Goal: Transaction & Acquisition: Purchase product/service

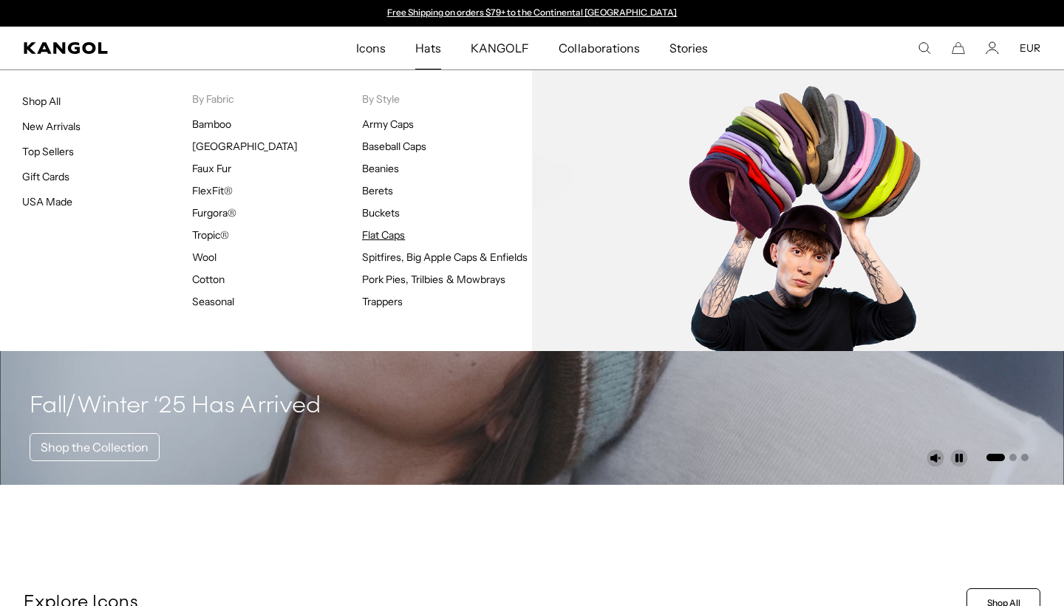
click at [380, 233] on link "Flat Caps" at bounding box center [383, 234] width 43 height 13
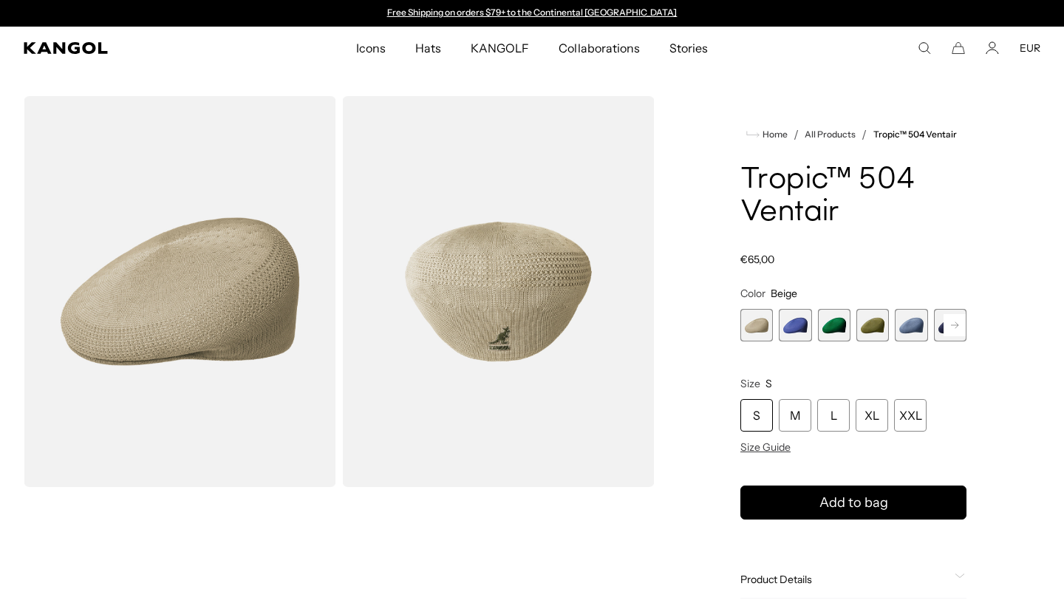
click at [794, 329] on span "2 of 22" at bounding box center [795, 325] width 33 height 33
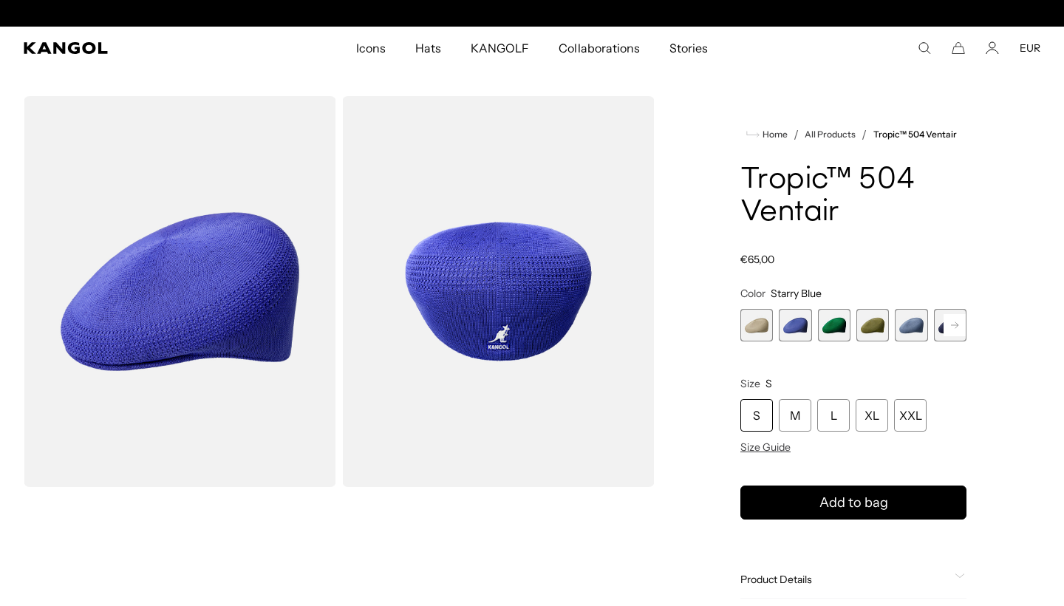
scroll to position [0, 304]
click at [952, 322] on rect at bounding box center [954, 325] width 22 height 22
click at [909, 324] on span "6 of 22" at bounding box center [911, 325] width 33 height 33
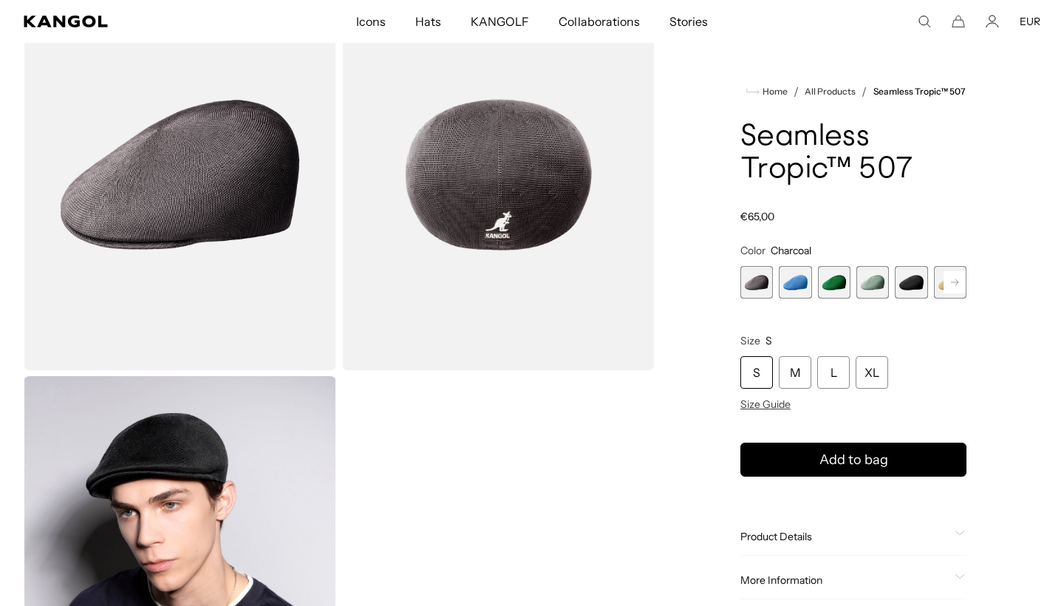
scroll to position [0, 304]
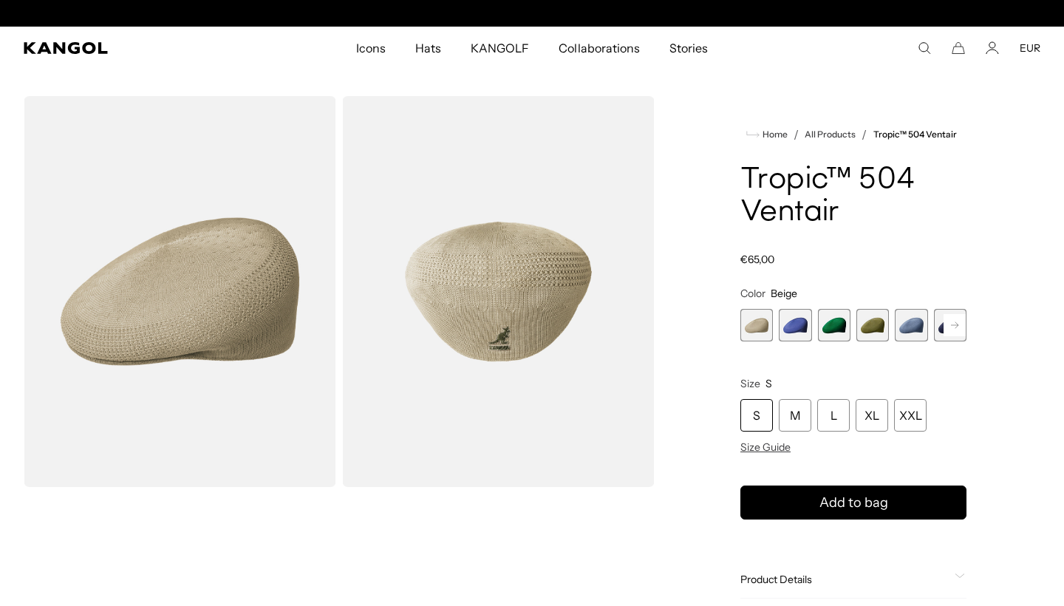
scroll to position [0, 304]
click at [954, 323] on rect at bounding box center [954, 325] width 22 height 22
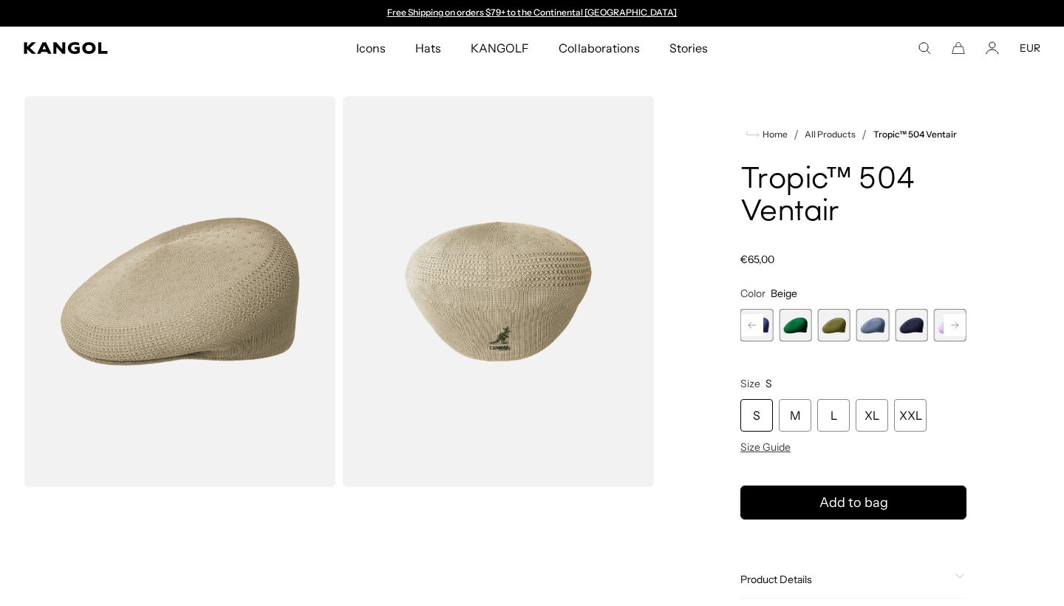
click at [915, 327] on span "6 of 22" at bounding box center [911, 325] width 33 height 33
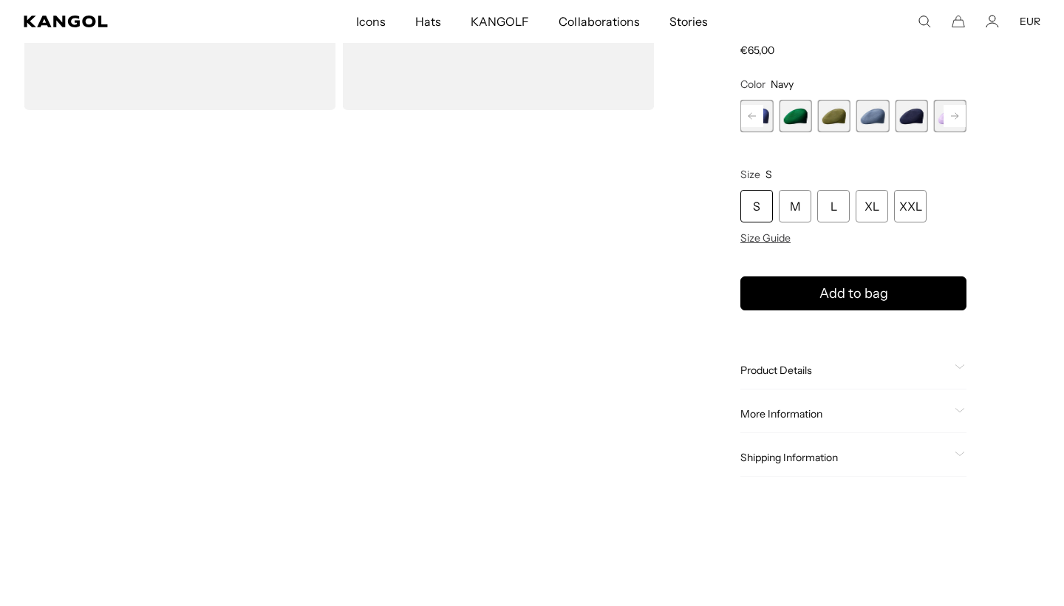
click at [923, 418] on span "More Information" at bounding box center [844, 414] width 208 height 13
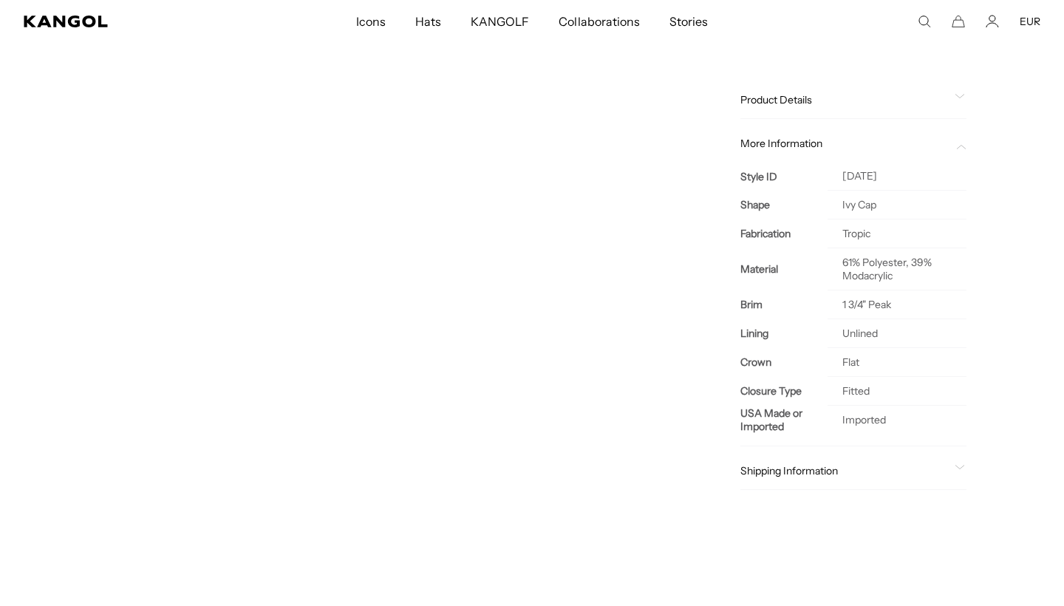
scroll to position [481, 0]
click at [910, 464] on span "Shipping Information" at bounding box center [844, 468] width 208 height 13
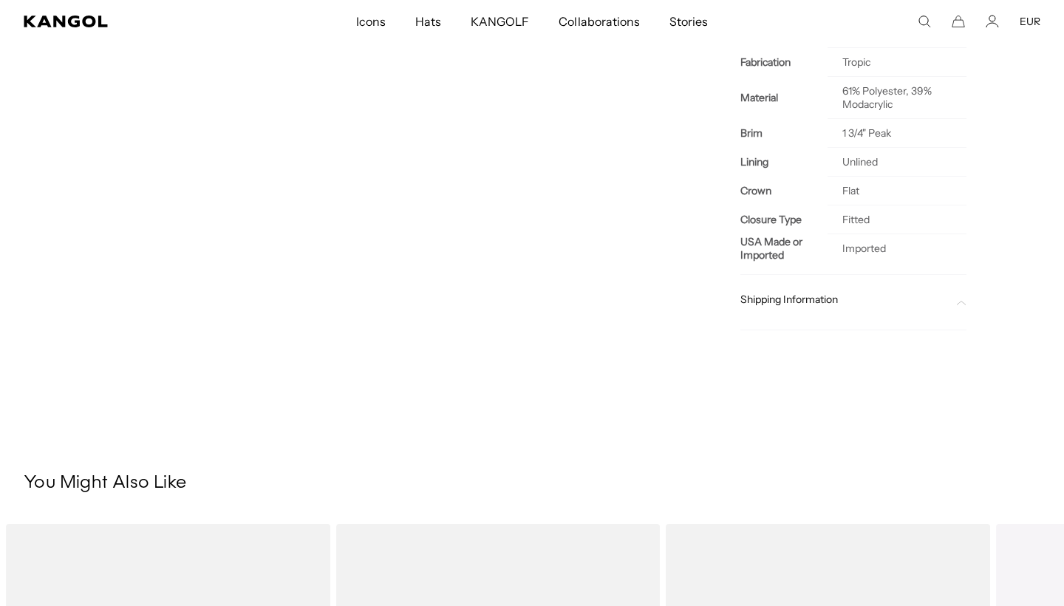
scroll to position [656, 0]
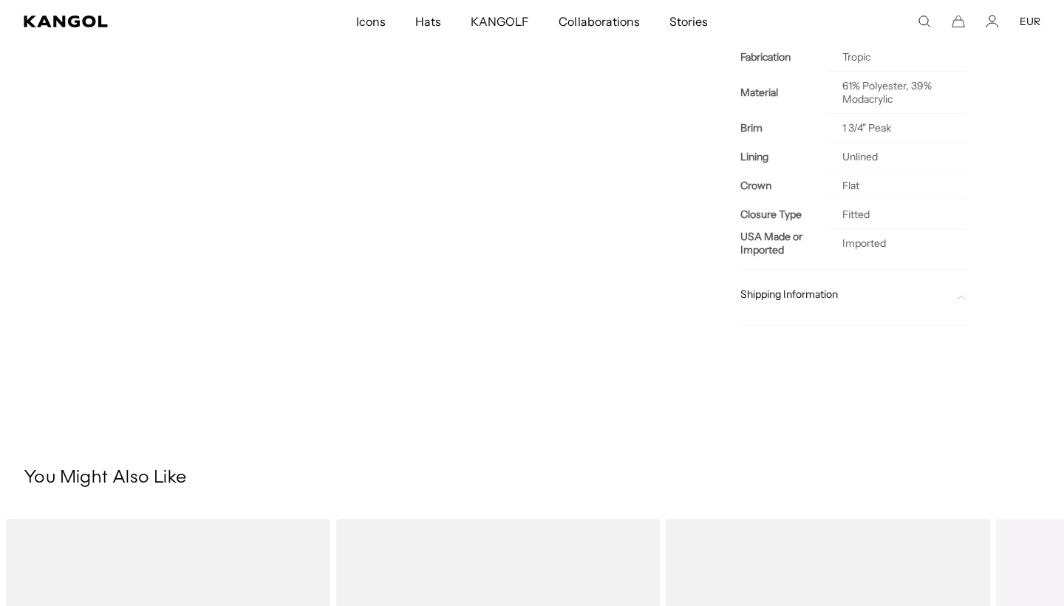
click at [930, 309] on div at bounding box center [853, 307] width 226 height 12
click at [938, 284] on div "Shipping Information" at bounding box center [853, 300] width 226 height 49
click at [955, 291] on span at bounding box center [960, 294] width 12 height 12
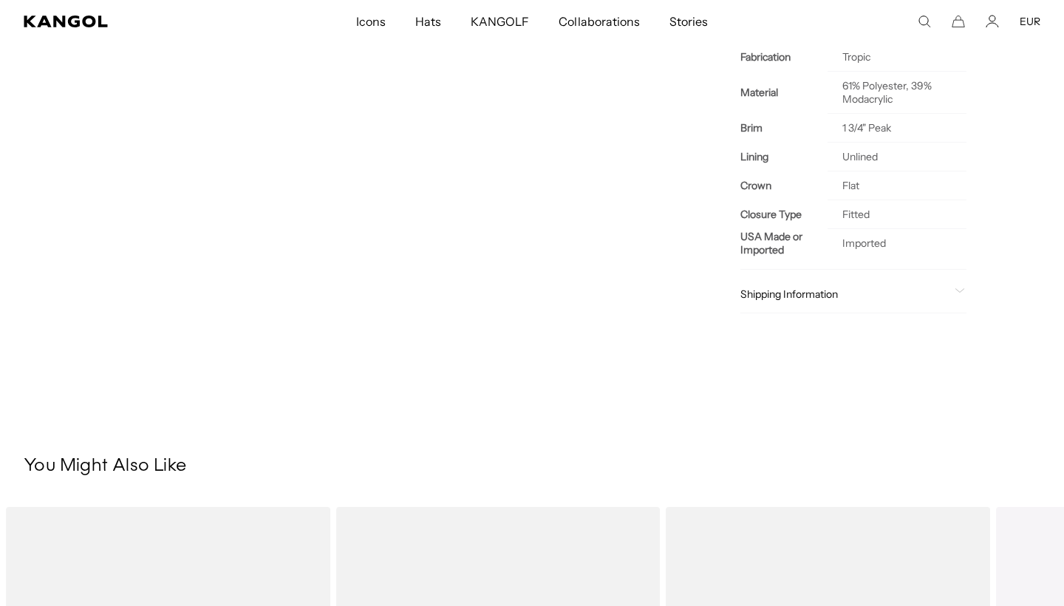
click at [955, 291] on icon at bounding box center [959, 290] width 10 height 5
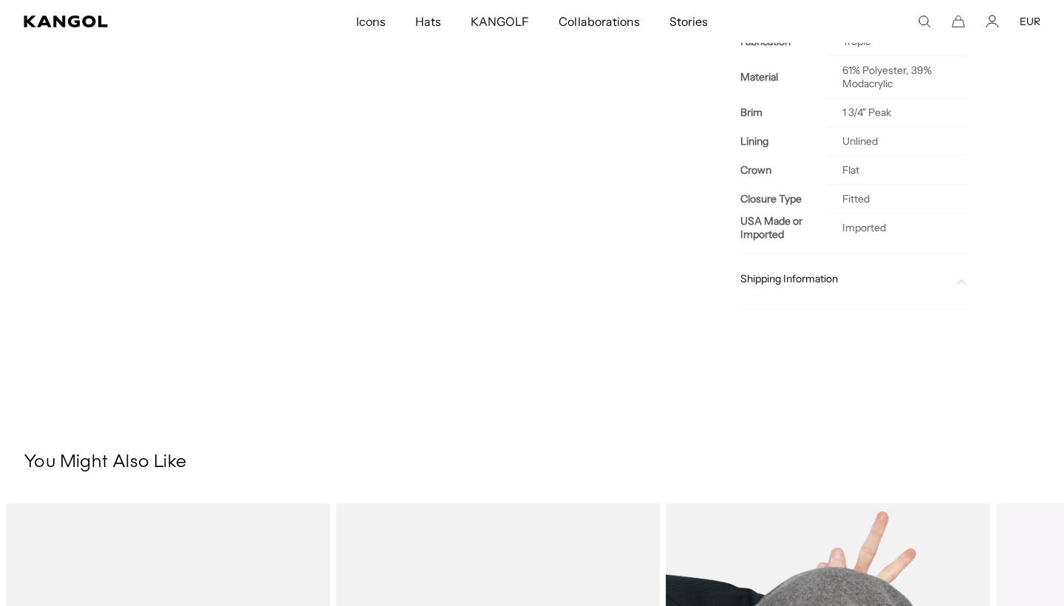
scroll to position [521, 0]
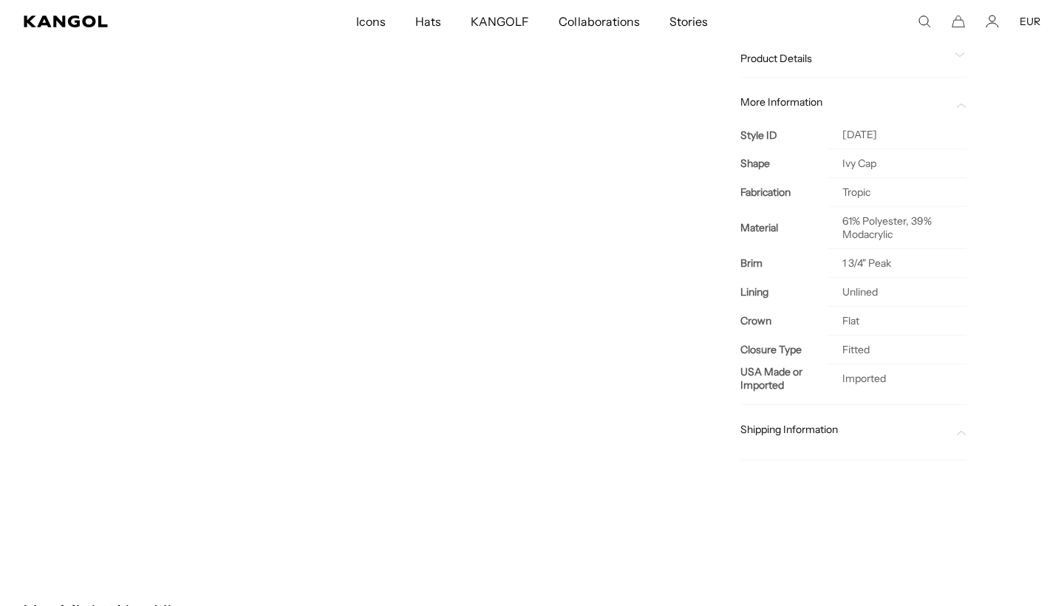
click at [936, 423] on span "Shipping Information" at bounding box center [844, 429] width 208 height 13
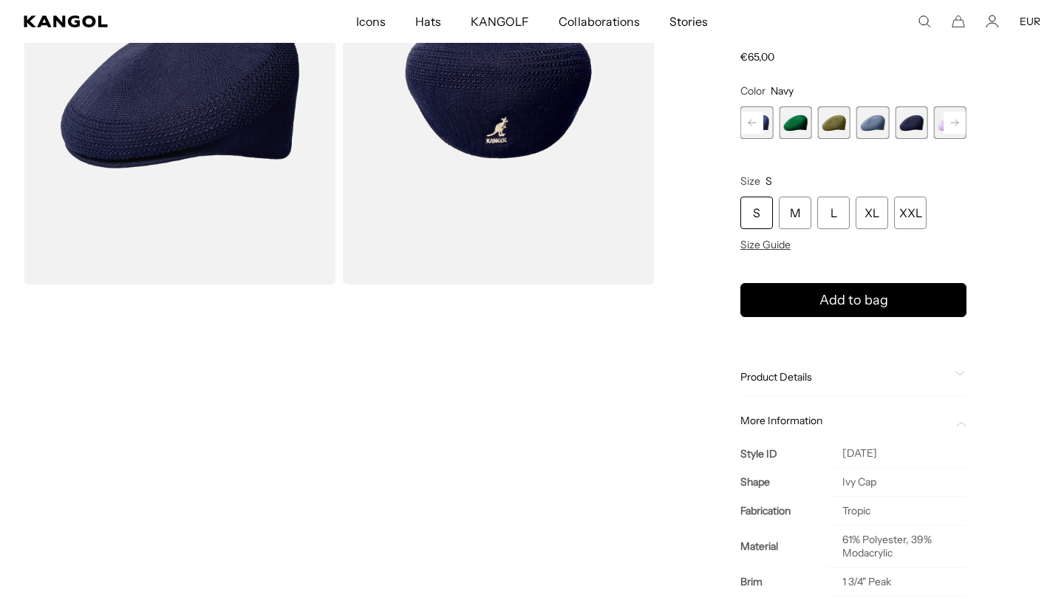
scroll to position [0, 0]
click at [955, 421] on div "More Information" at bounding box center [853, 420] width 226 height 13
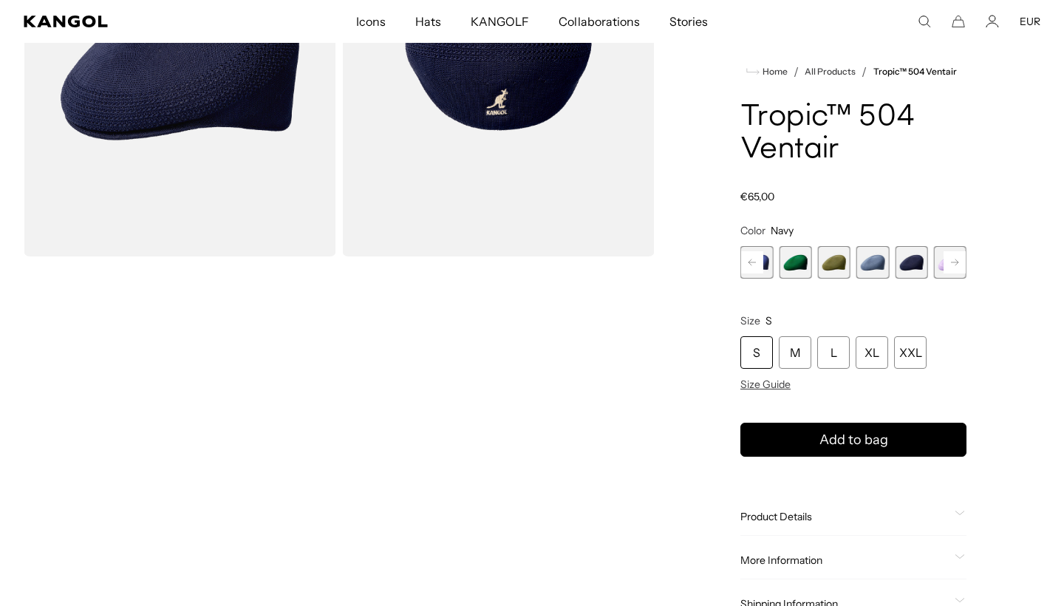
scroll to position [392, 0]
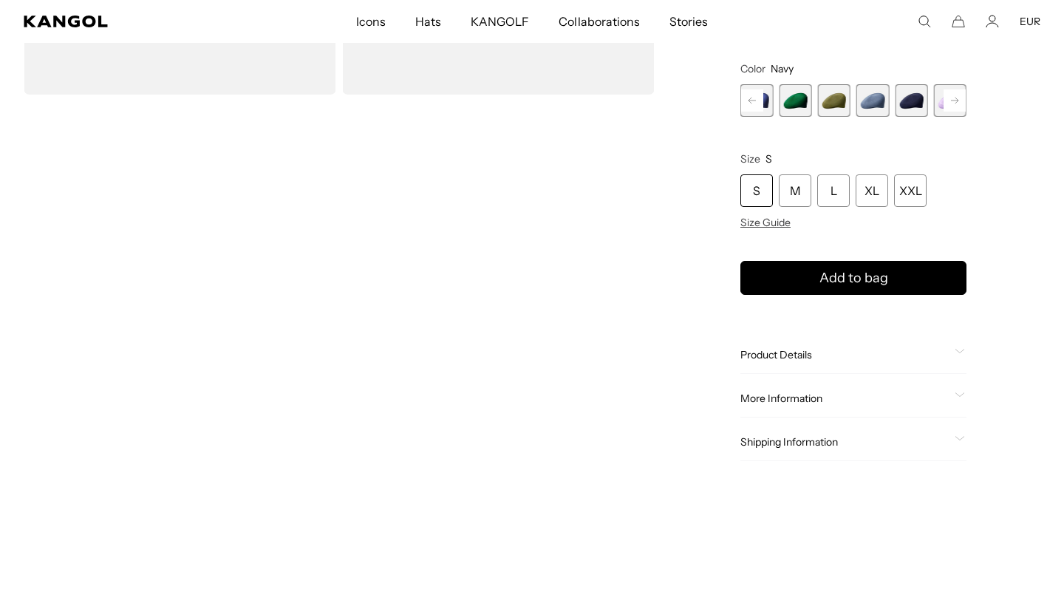
click at [952, 438] on div "Shipping Information" at bounding box center [853, 442] width 226 height 13
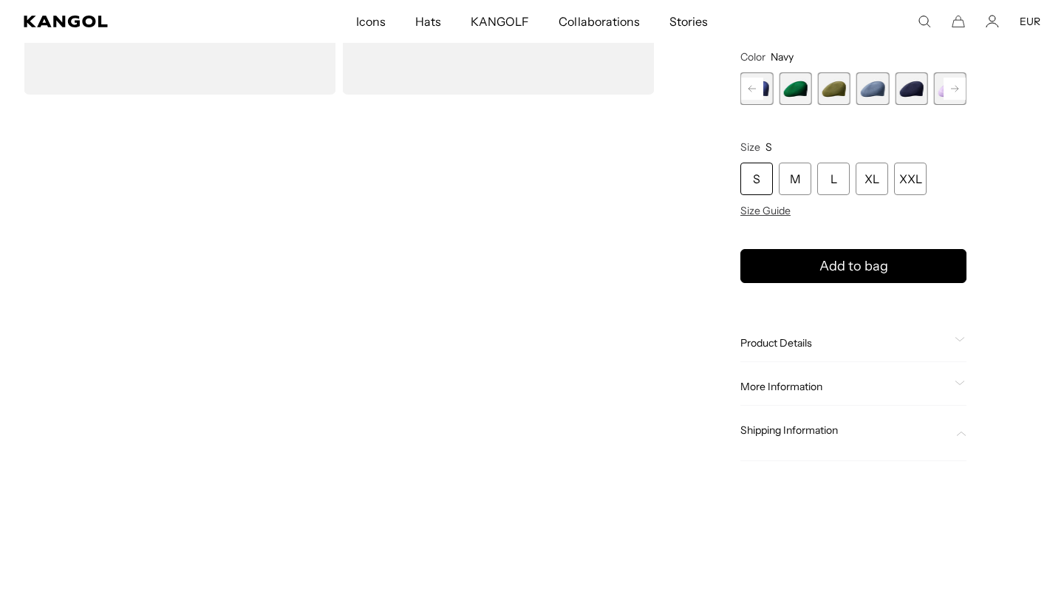
scroll to position [0, 304]
click at [958, 431] on icon at bounding box center [961, 433] width 10 height 5
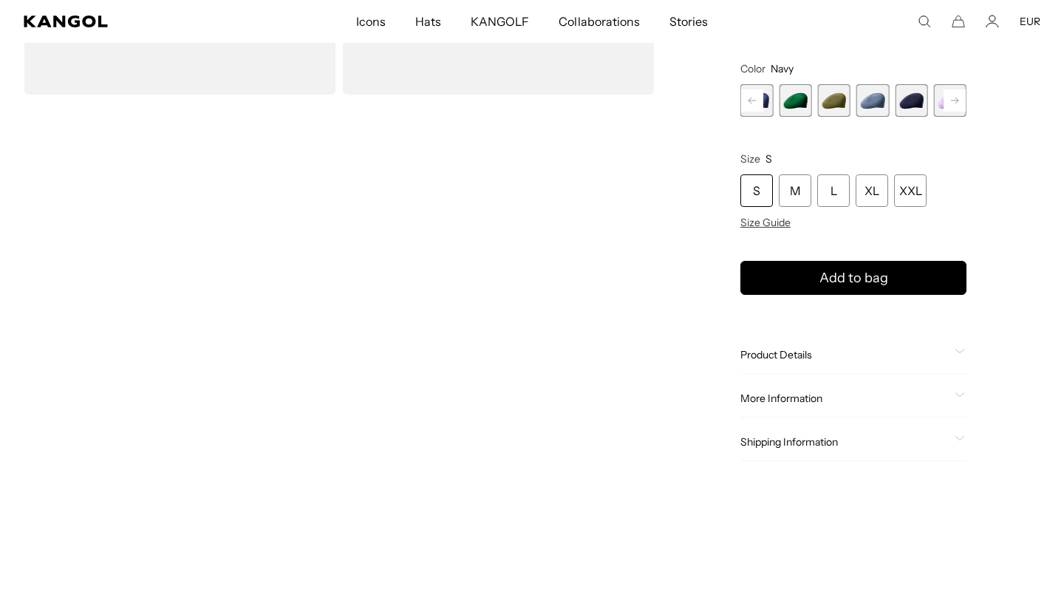
click at [958, 431] on div "Shipping Information" at bounding box center [853, 443] width 226 height 38
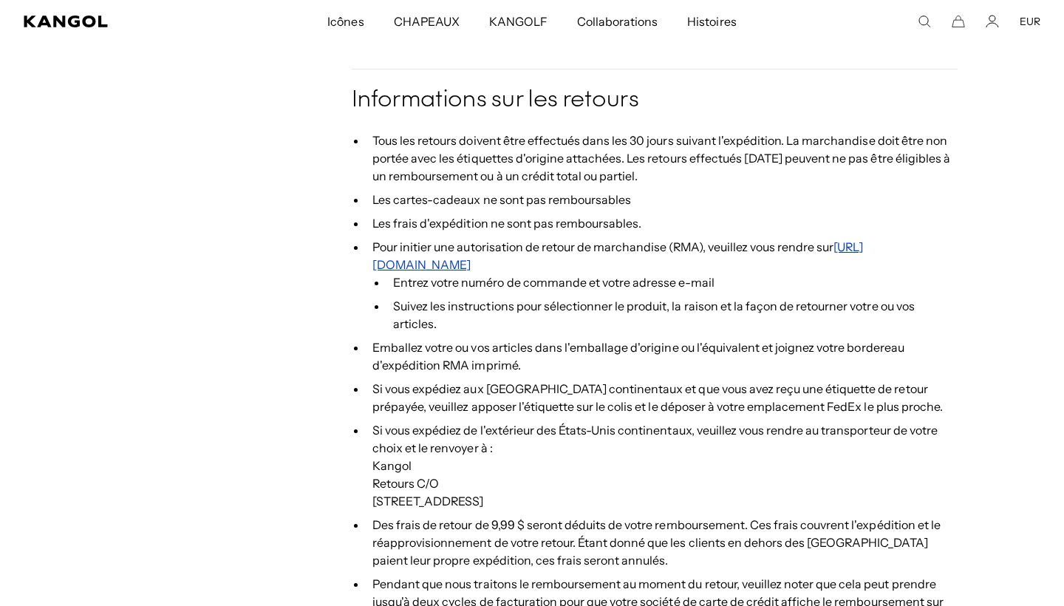
scroll to position [0, 304]
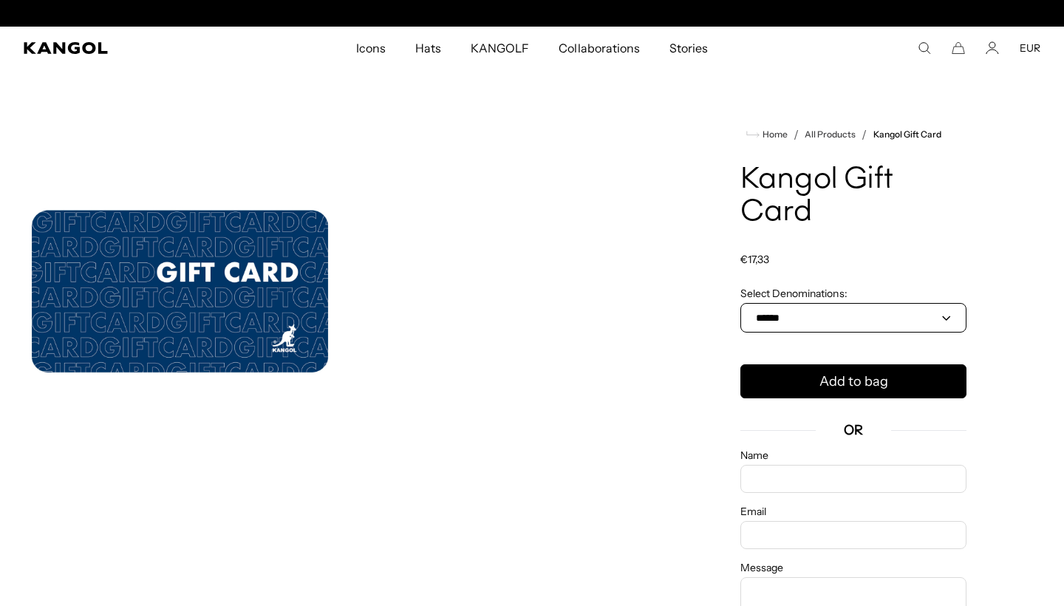
scroll to position [0, 304]
click at [831, 316] on select "**********" at bounding box center [853, 318] width 226 height 30
select select "******"
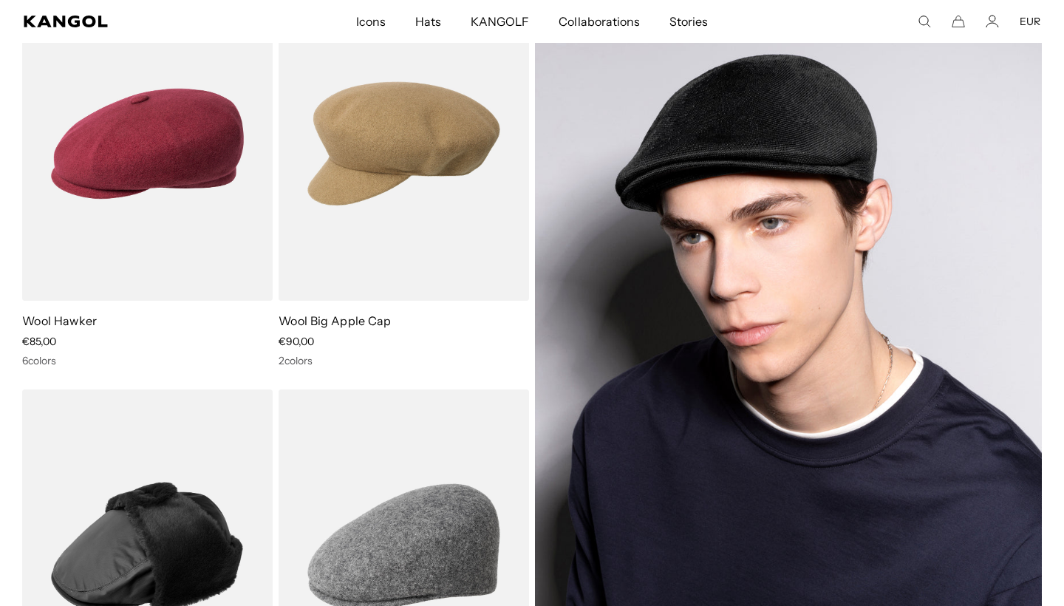
scroll to position [3430, 0]
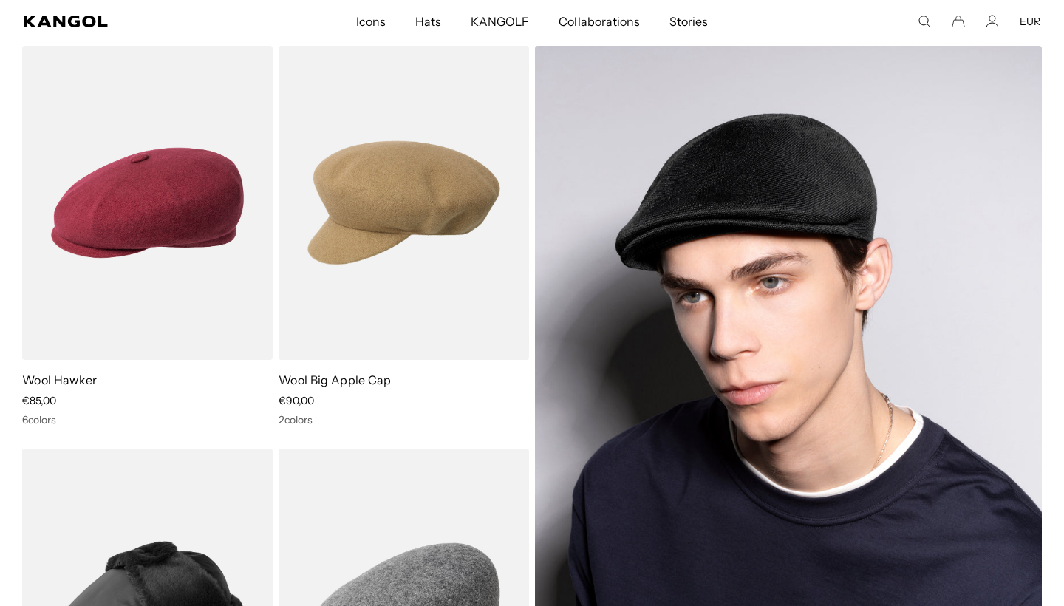
click at [687, 338] on img at bounding box center [788, 404] width 507 height 717
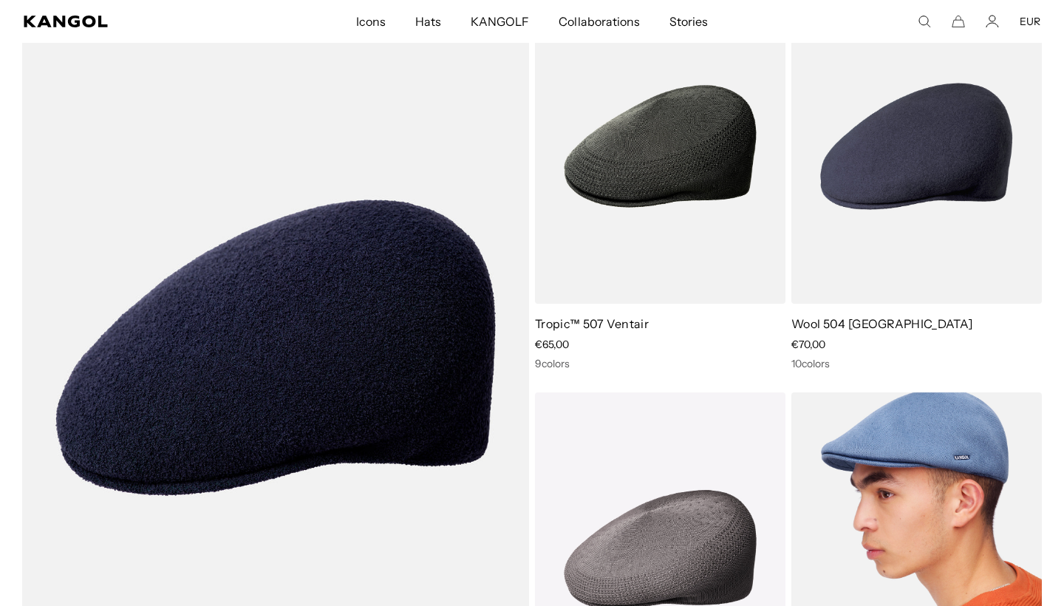
scroll to position [4140, 0]
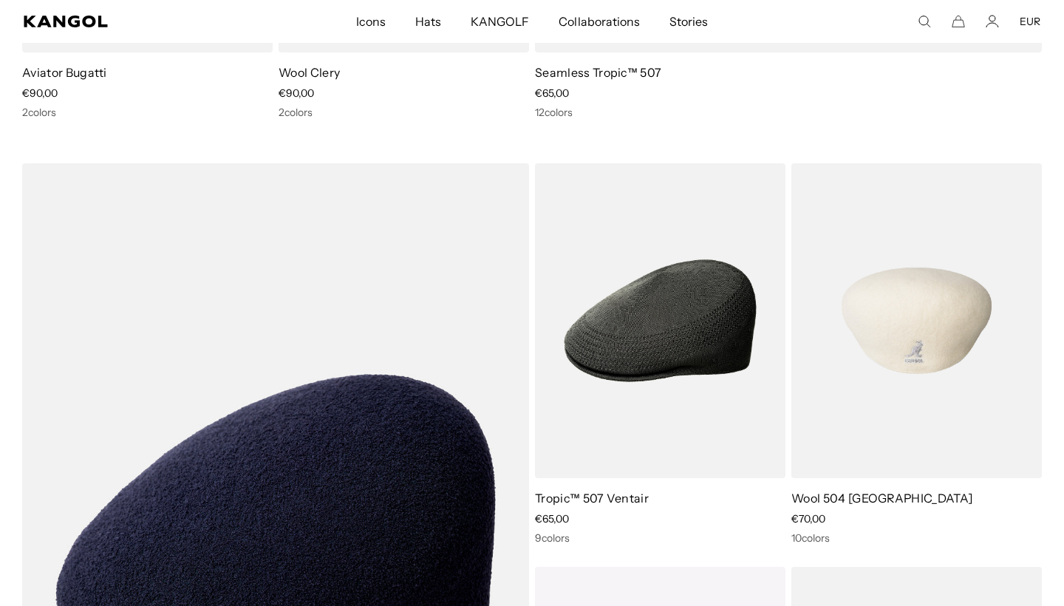
click at [902, 406] on img at bounding box center [916, 320] width 250 height 315
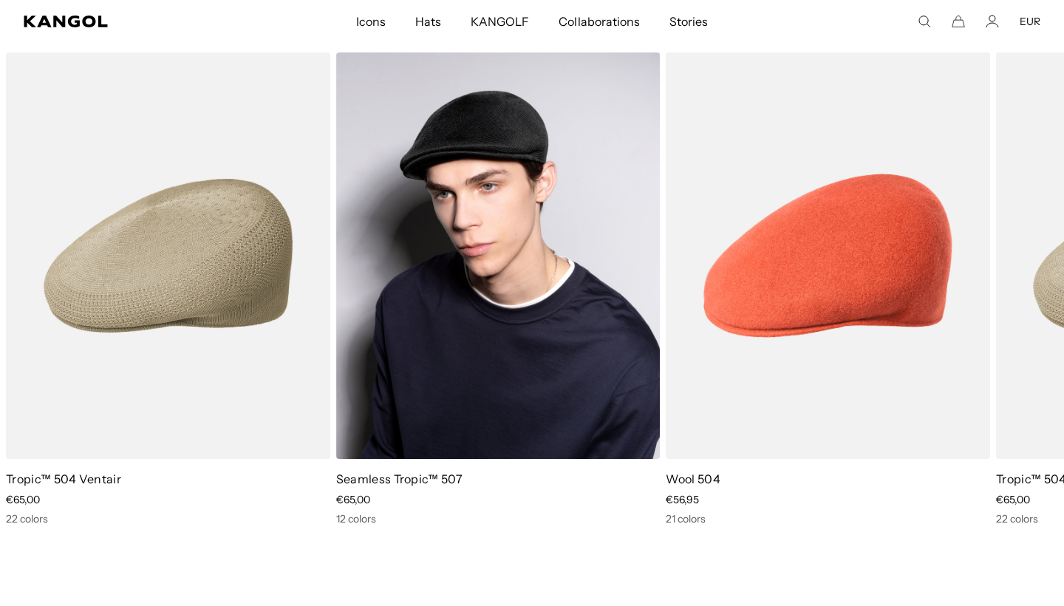
scroll to position [6753, 0]
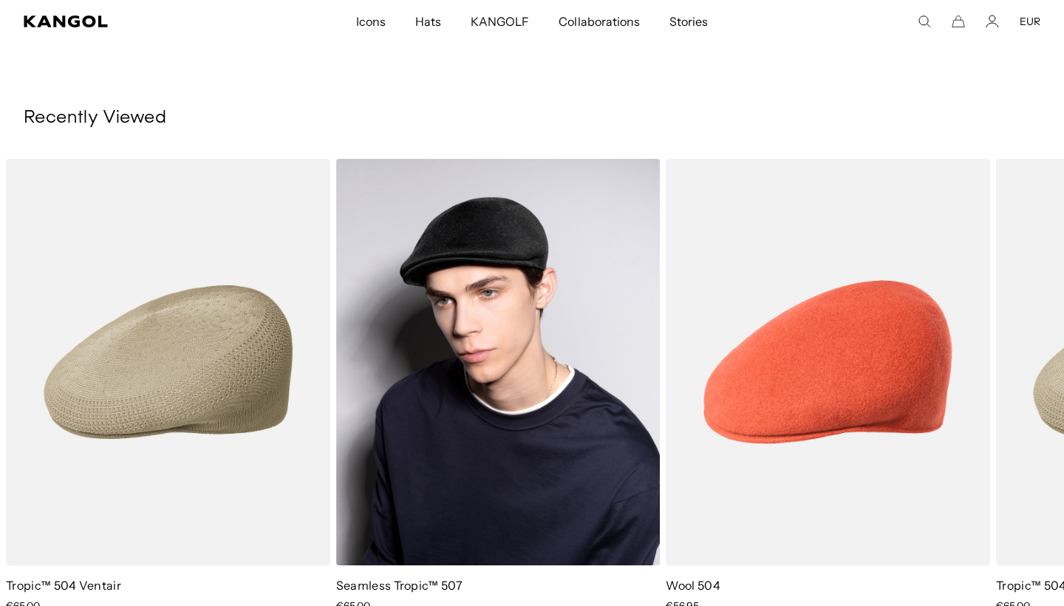
click at [519, 351] on img "2 of 3" at bounding box center [498, 362] width 324 height 407
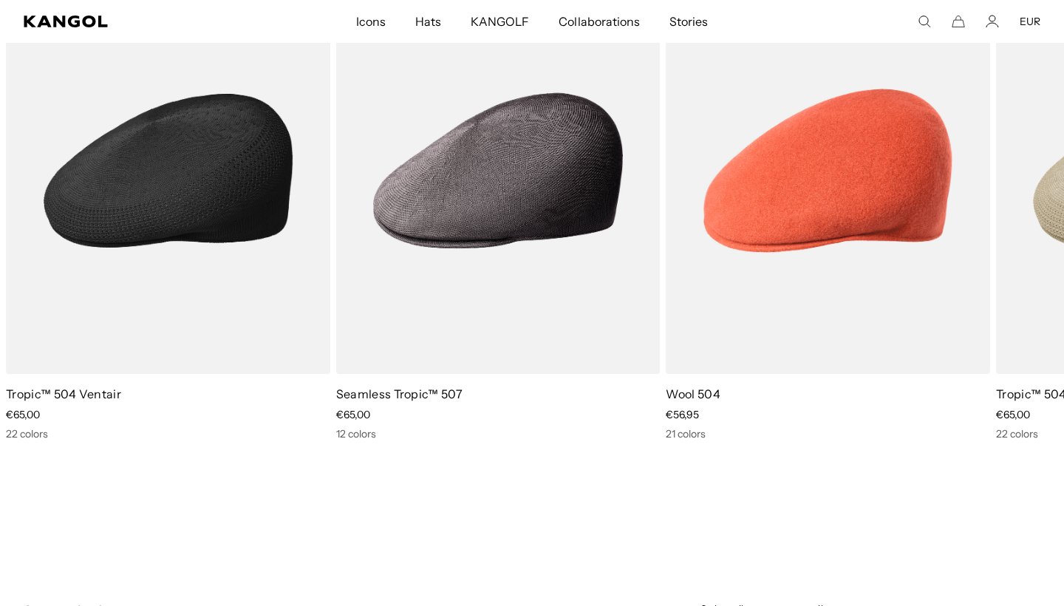
scroll to position [0, 304]
click at [220, 304] on img "1 of 3" at bounding box center [168, 170] width 324 height 407
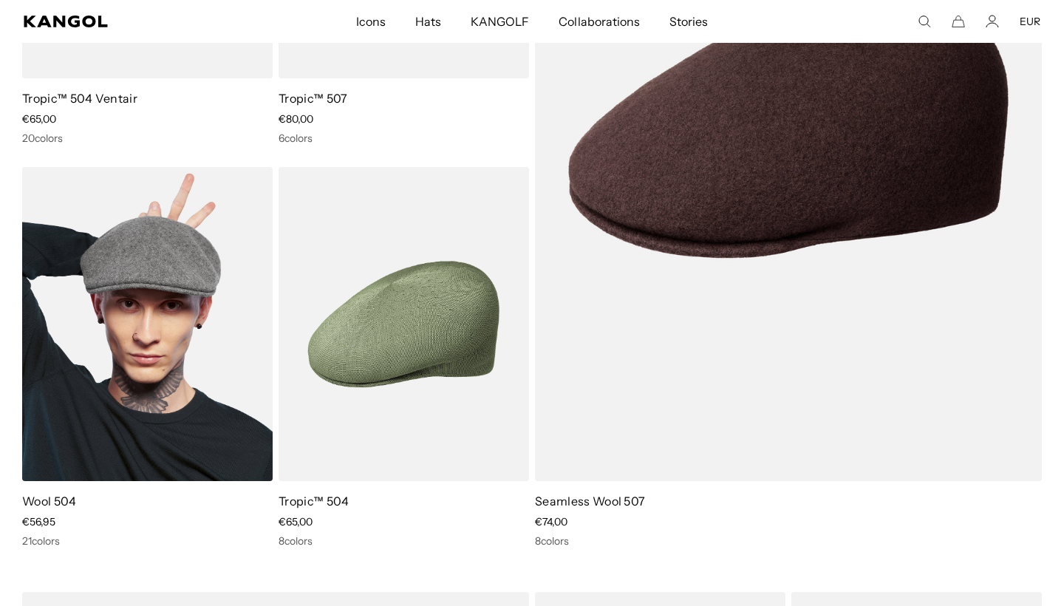
scroll to position [0, 0]
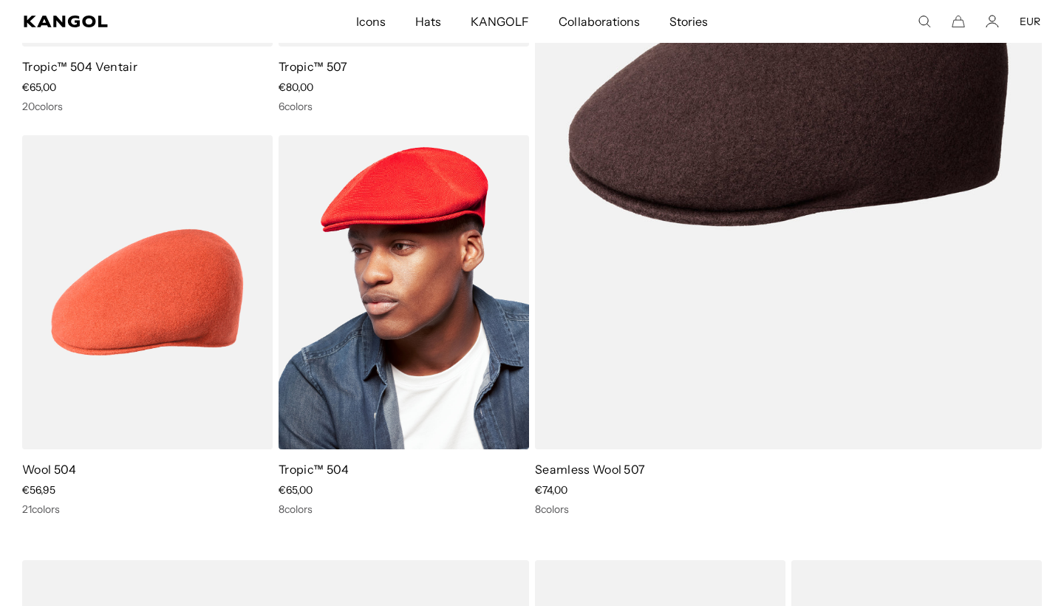
click at [389, 343] on img at bounding box center [403, 292] width 250 height 315
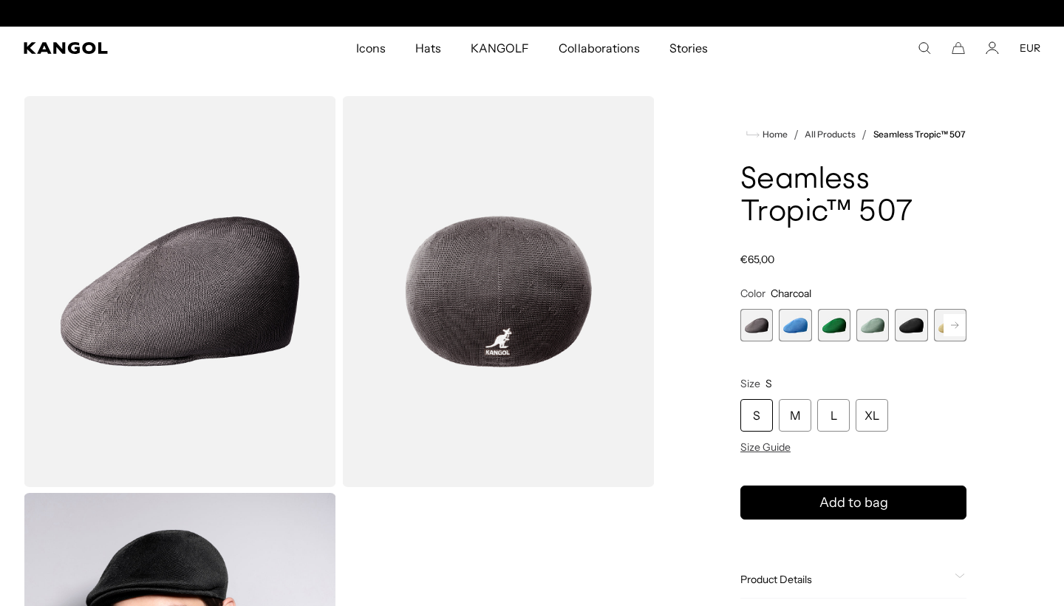
scroll to position [0, 304]
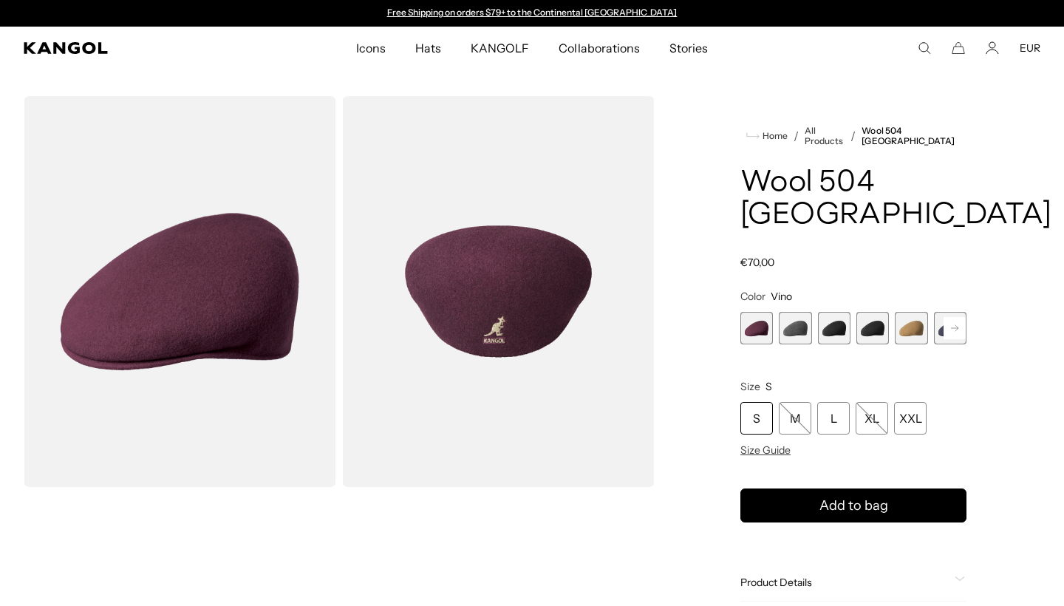
click at [850, 312] on div "[PERSON_NAME] sold out or unavailable Dark Flannel Variant sold out or unavaila…" at bounding box center [853, 328] width 226 height 33
click at [837, 312] on span "3 of 12" at bounding box center [834, 328] width 33 height 33
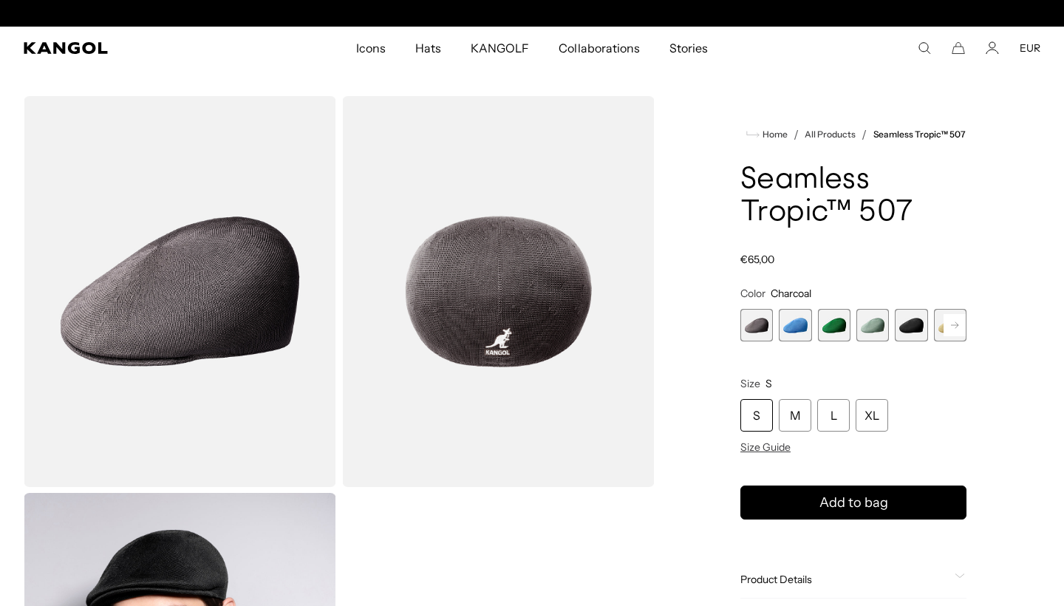
scroll to position [0, 304]
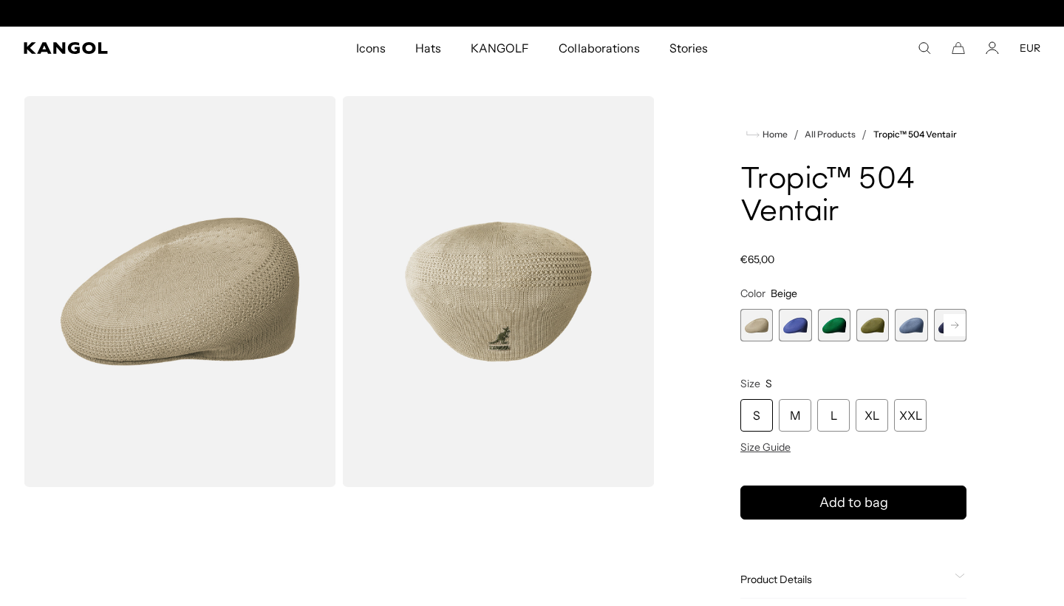
scroll to position [0, 304]
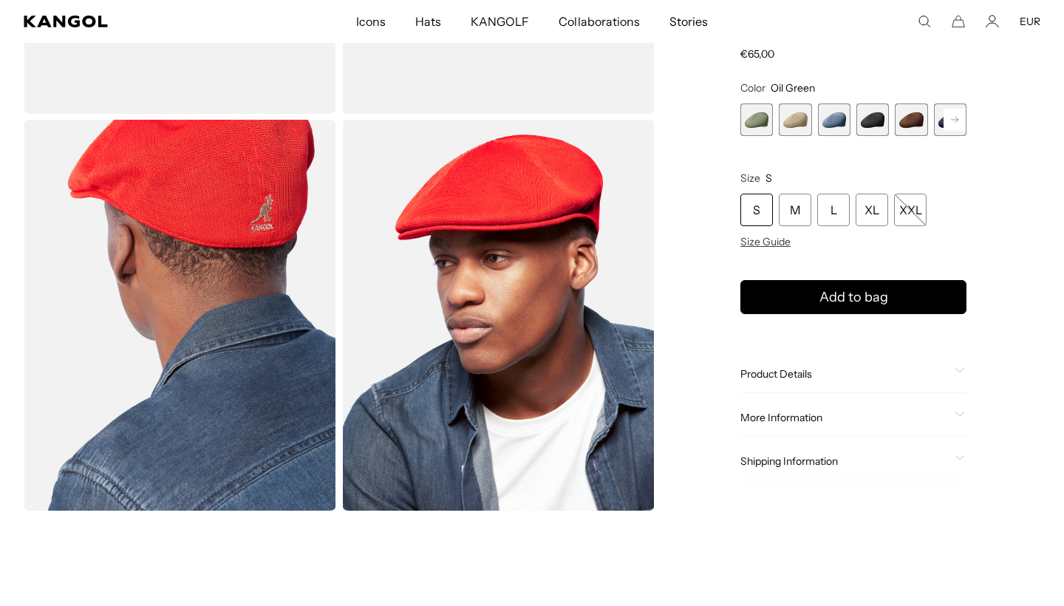
scroll to position [392, 0]
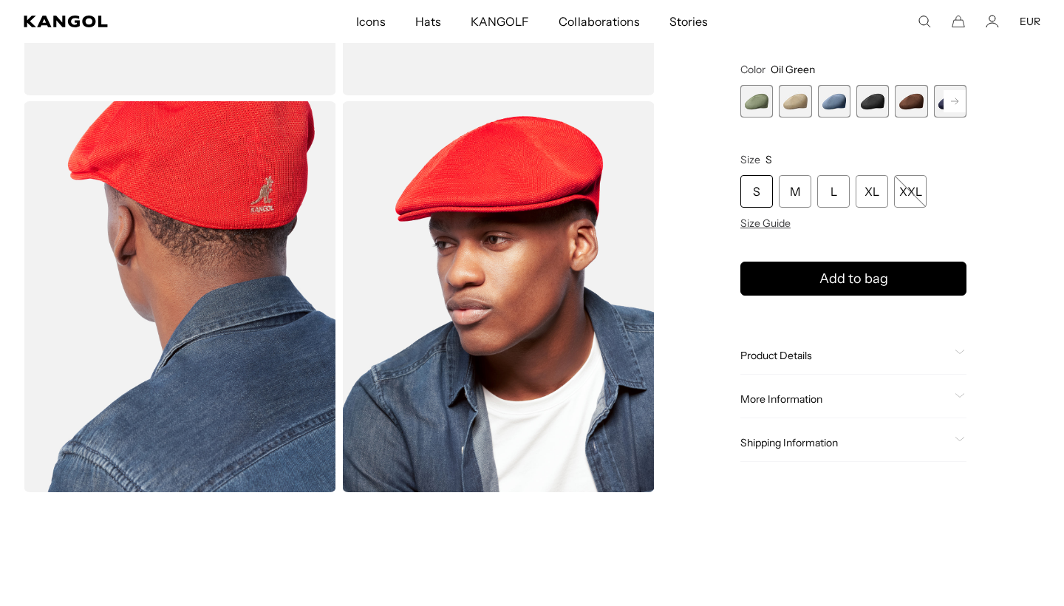
click at [278, 382] on img "Gallery Viewer" at bounding box center [180, 296] width 312 height 391
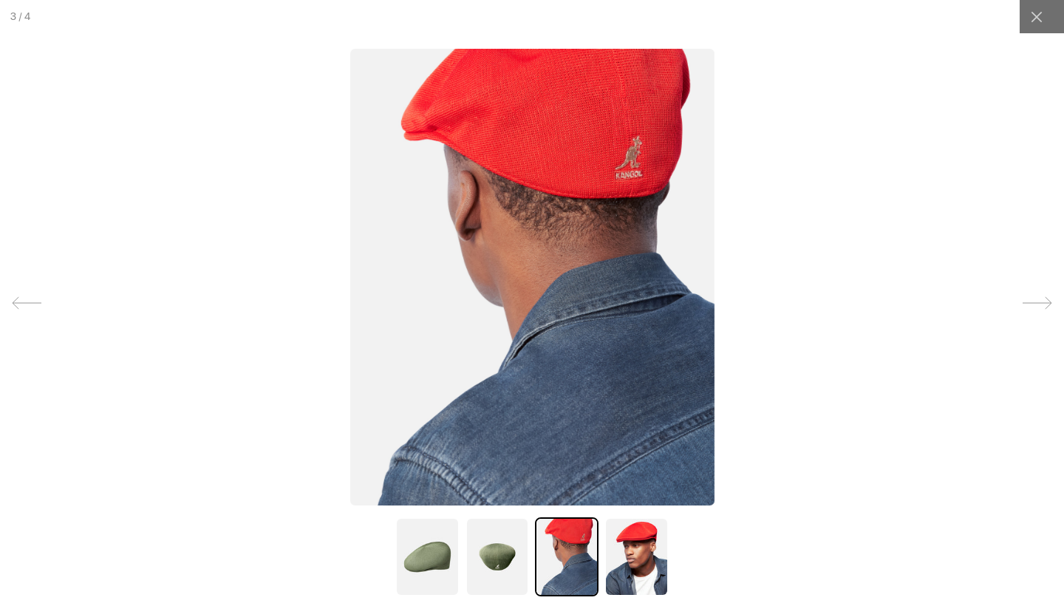
scroll to position [0, 0]
click at [1034, 18] on icon at bounding box center [1036, 17] width 15 height 15
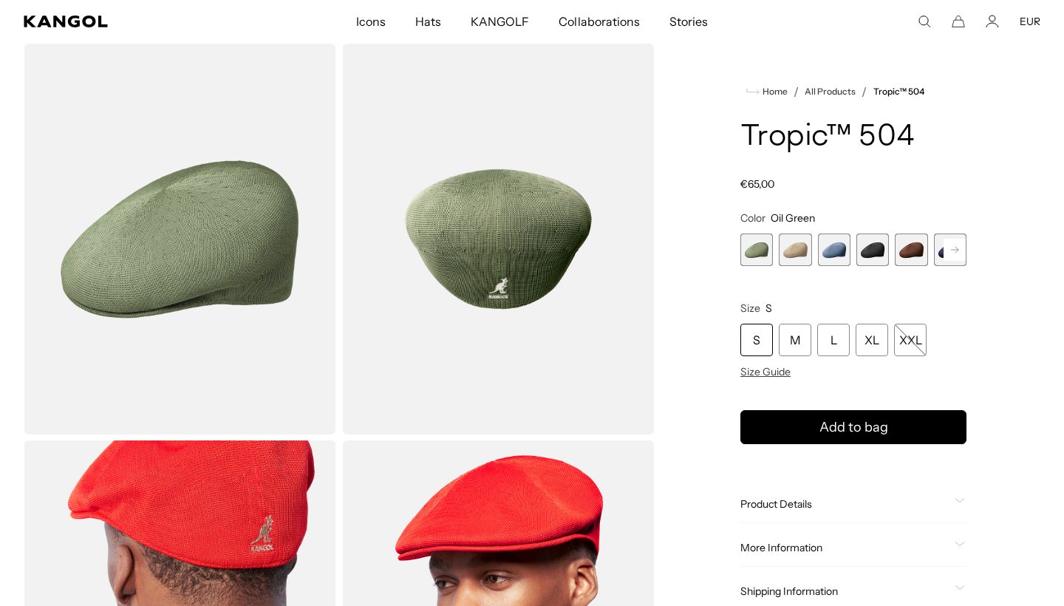
scroll to position [0, 304]
click at [951, 246] on rect at bounding box center [954, 250] width 22 height 22
click at [909, 245] on span "6 of 9" at bounding box center [911, 249] width 33 height 33
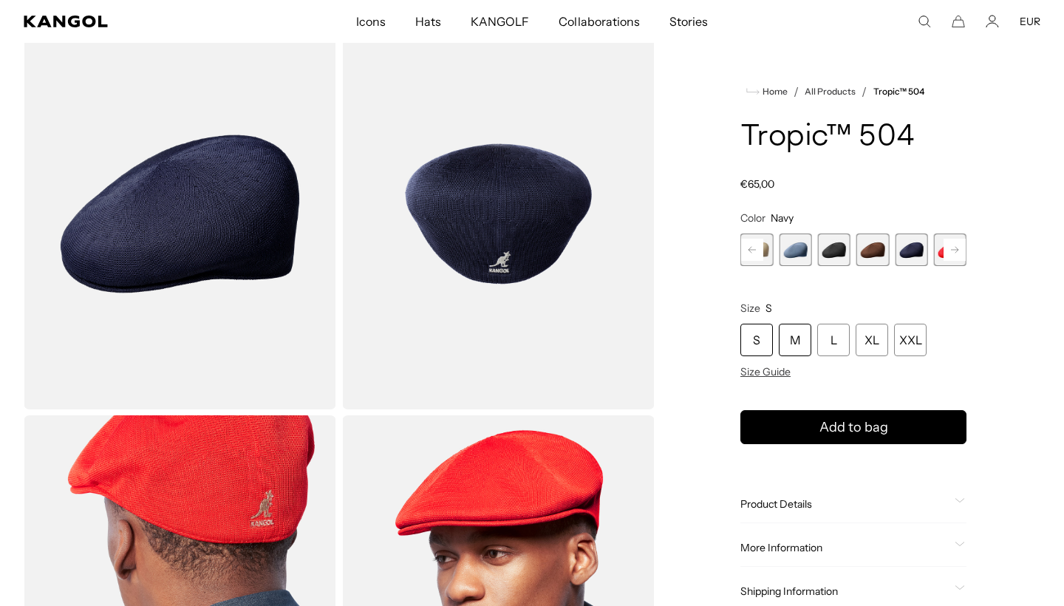
scroll to position [0, 304]
click at [792, 337] on div "M" at bounding box center [795, 340] width 33 height 33
click at [795, 345] on div "M" at bounding box center [795, 340] width 33 height 33
click at [793, 332] on div "M" at bounding box center [795, 340] width 33 height 33
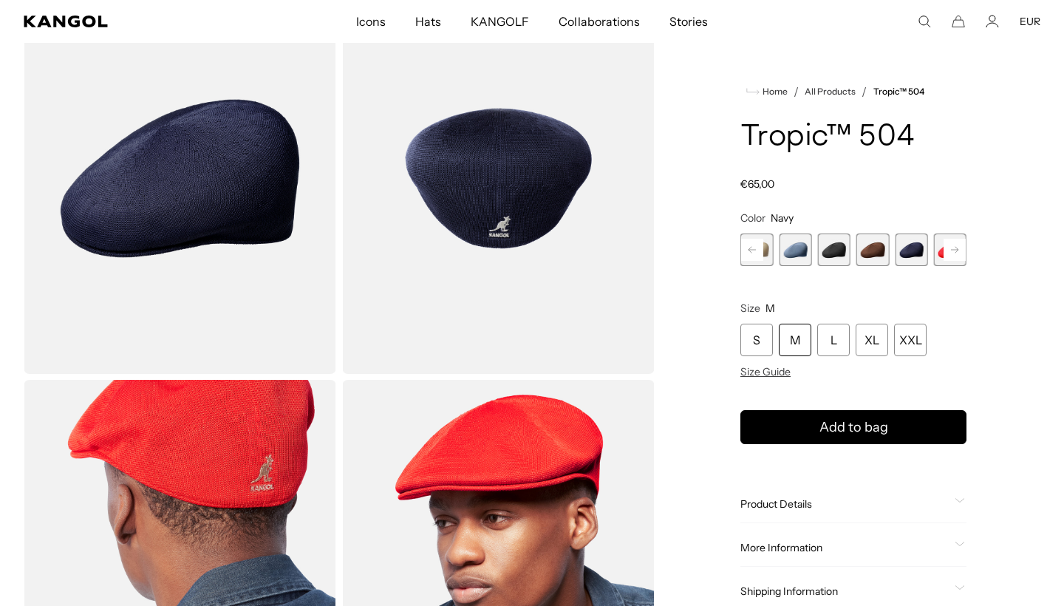
scroll to position [115, 0]
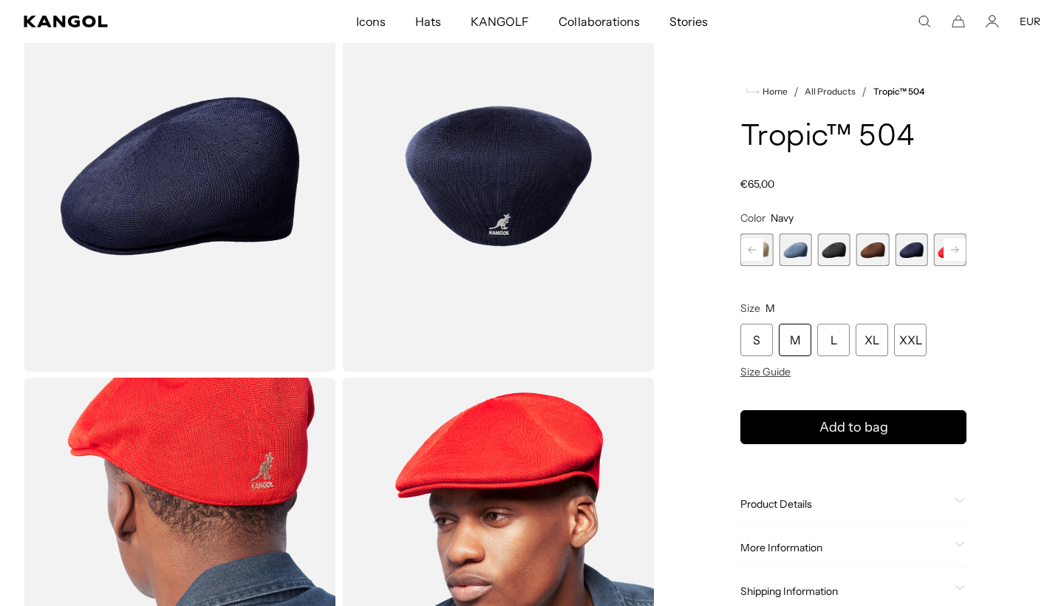
click at [793, 337] on div "M" at bounding box center [795, 340] width 33 height 33
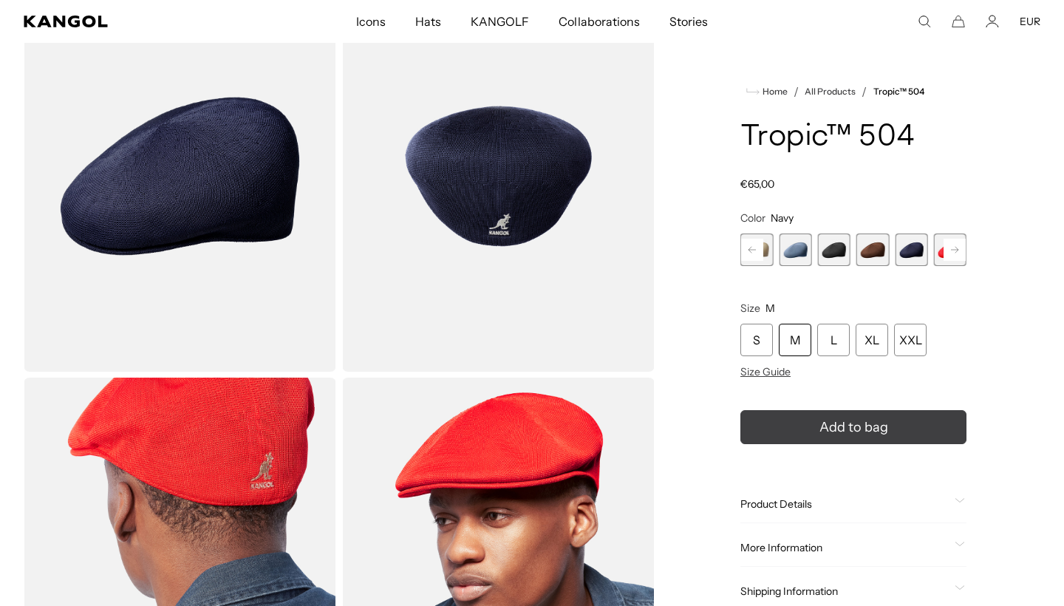
click at [804, 417] on button "Add to bag" at bounding box center [853, 427] width 226 height 34
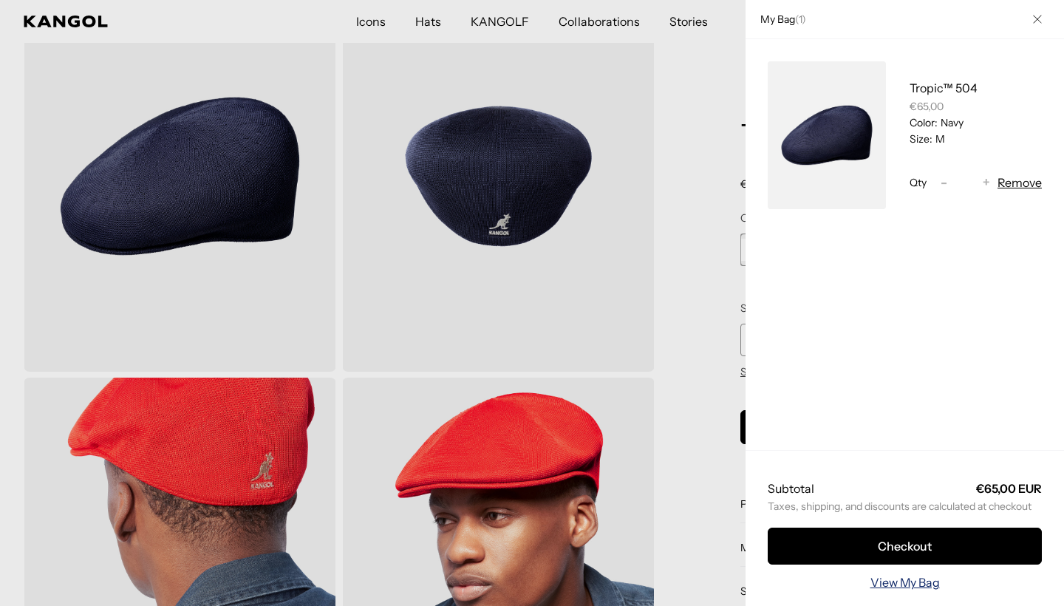
click at [886, 585] on link "View My Bag" at bounding box center [904, 582] width 69 height 18
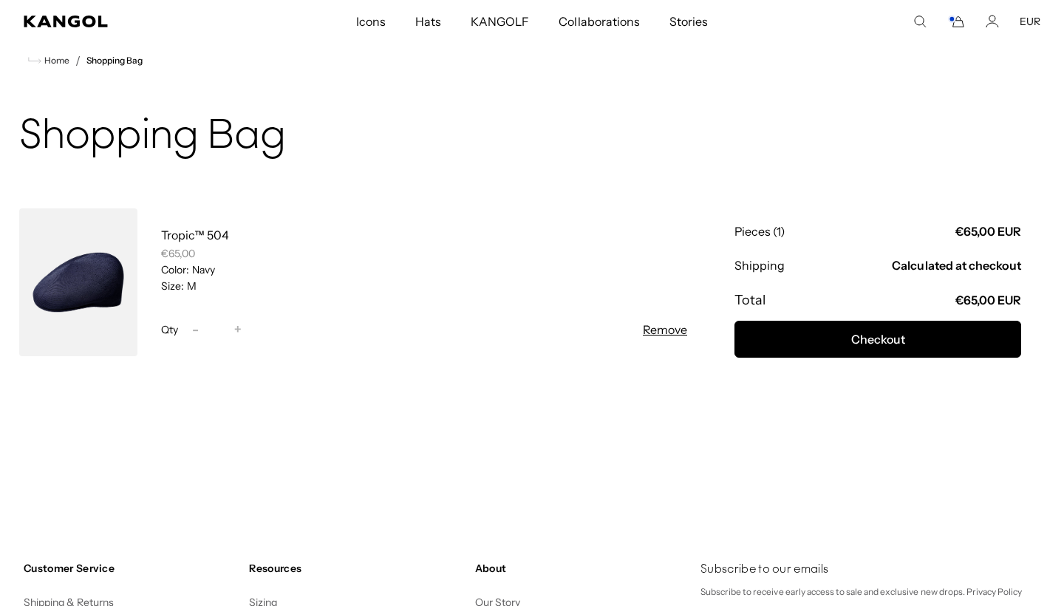
scroll to position [0, 304]
click at [736, 448] on shopify-google-pay-button at bounding box center [735, 440] width 2 height 15
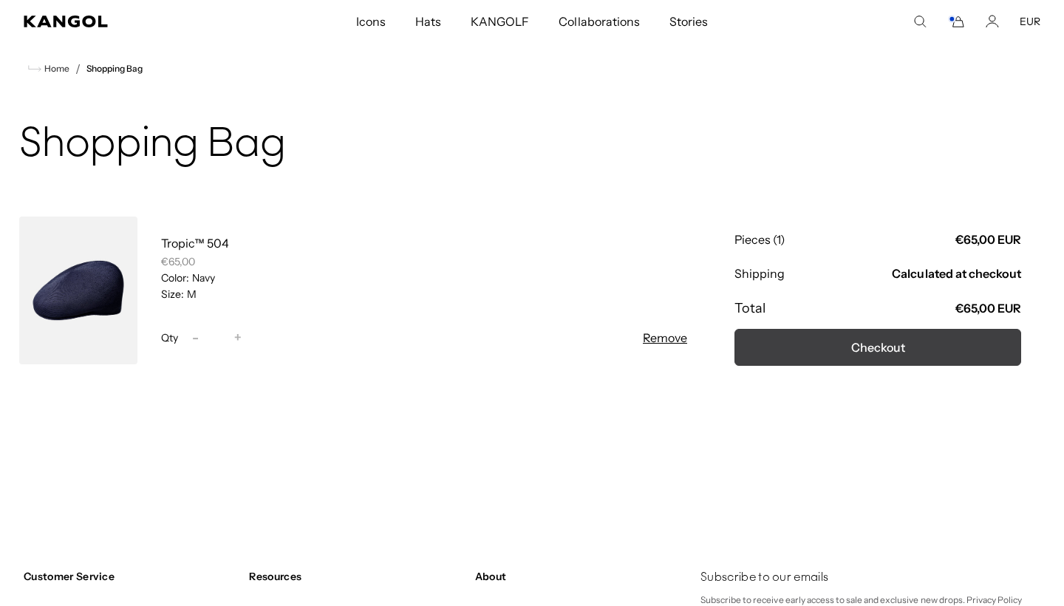
click at [845, 347] on button "Checkout" at bounding box center [877, 347] width 287 height 37
